Goal: Entertainment & Leisure: Consume media (video, audio)

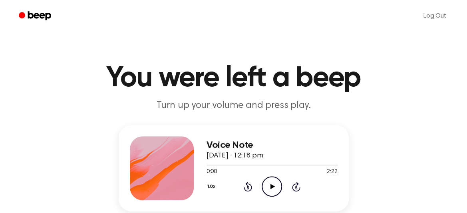
click at [276, 187] on icon "Play Audio" at bounding box center [272, 186] width 20 height 20
click at [275, 187] on icon "Pause Audio" at bounding box center [272, 186] width 20 height 20
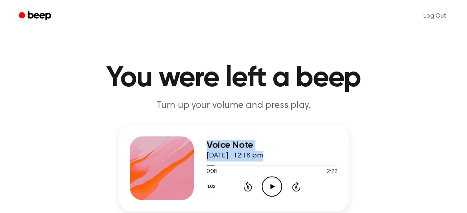
drag, startPoint x: 211, startPoint y: 165, endPoint x: 196, endPoint y: 164, distance: 15.2
click at [196, 164] on div "Voice Note [DATE] · 12:18 pm 0:08 2:22 Your browser does not support the [objec…" at bounding box center [234, 168] width 230 height 86
drag, startPoint x: 211, startPoint y: 167, endPoint x: 197, endPoint y: 167, distance: 14.4
click at [197, 167] on div "Voice Note [DATE] · 12:18 pm 0:08 2:22 Your browser does not support the [objec…" at bounding box center [234, 168] width 230 height 86
click at [208, 167] on div at bounding box center [272, 164] width 131 height 6
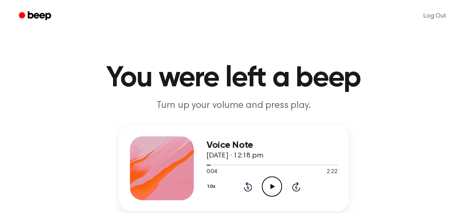
click at [274, 189] on icon "Play Audio" at bounding box center [272, 186] width 20 height 20
click at [272, 189] on icon "Pause Audio" at bounding box center [272, 186] width 20 height 20
click at [276, 189] on icon "Play Audio" at bounding box center [272, 186] width 20 height 20
click at [276, 185] on icon "Pause Audio" at bounding box center [272, 186] width 20 height 20
